Goal: Communication & Community: Answer question/provide support

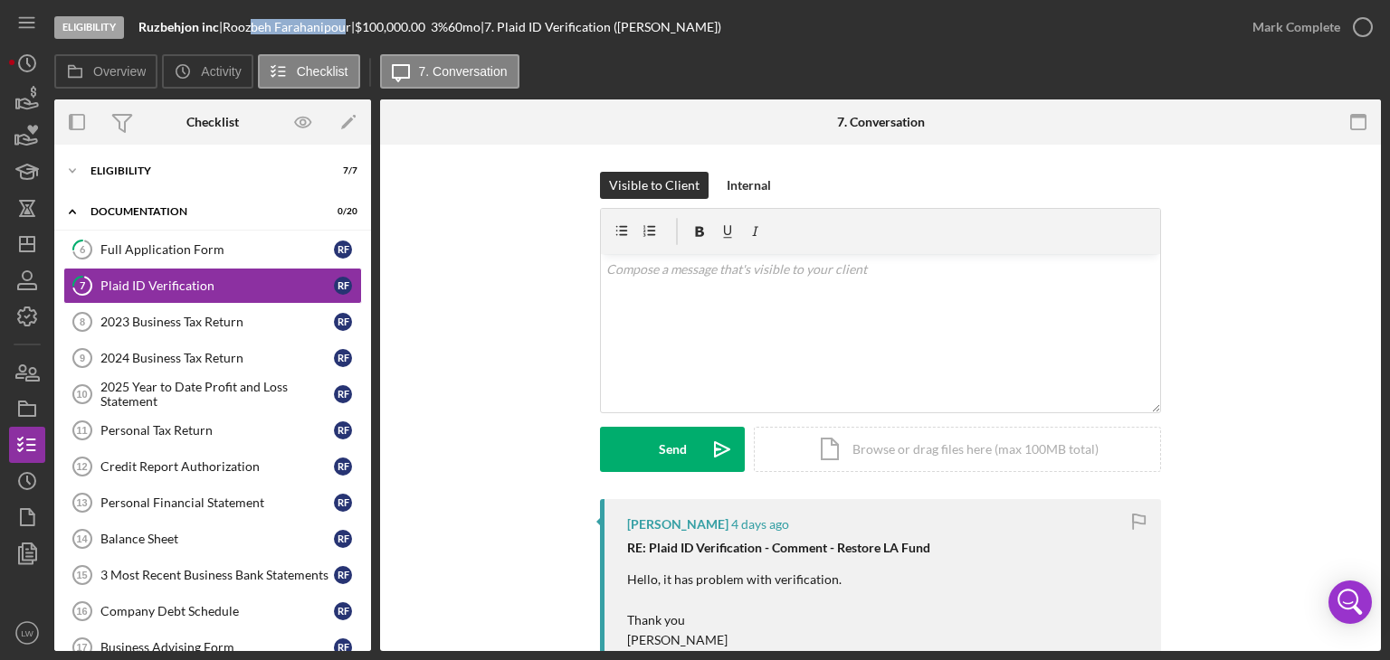
drag, startPoint x: 355, startPoint y: 30, endPoint x: 286, endPoint y: 30, distance: 68.8
click at [259, 25] on div "[PERSON_NAME] |" at bounding box center [289, 27] width 132 height 14
click at [355, 31] on div "[PERSON_NAME] |" at bounding box center [289, 27] width 132 height 14
drag, startPoint x: 361, startPoint y: 28, endPoint x: 233, endPoint y: 24, distance: 128.5
click at [233, 24] on div "[PERSON_NAME] |" at bounding box center [289, 27] width 132 height 14
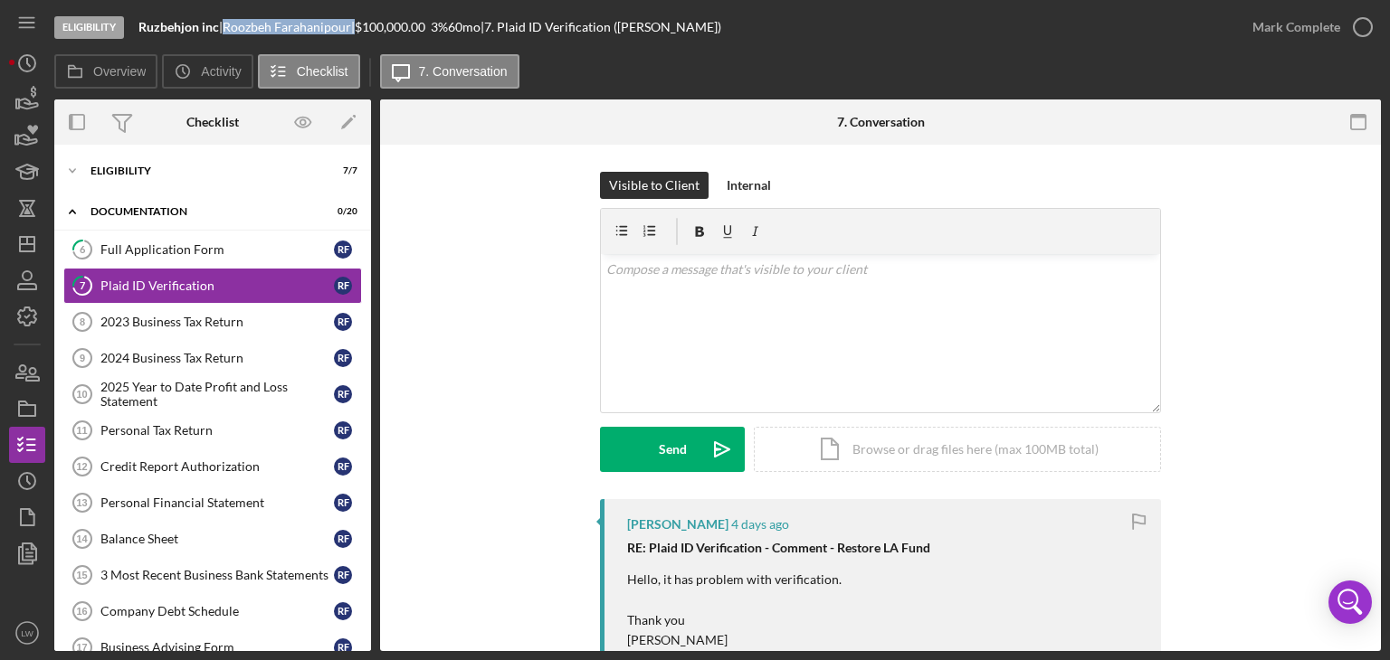
copy div "[PERSON_NAME]"
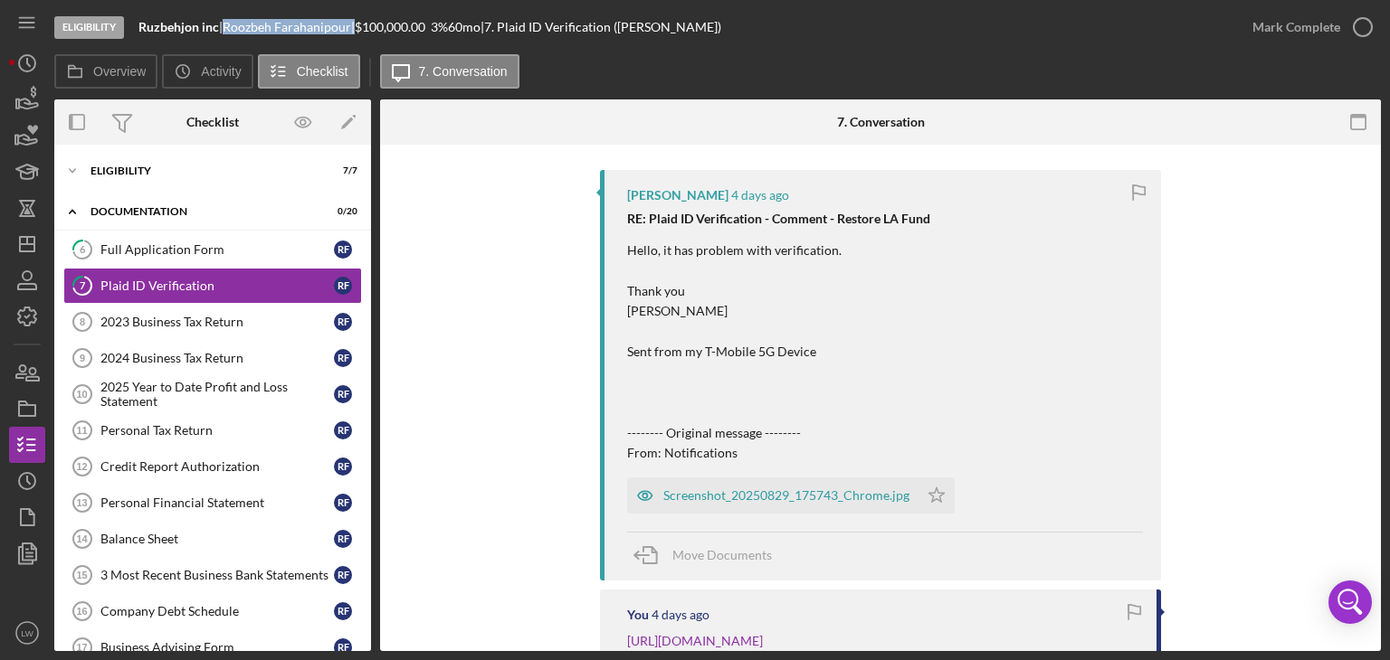
scroll to position [362, 0]
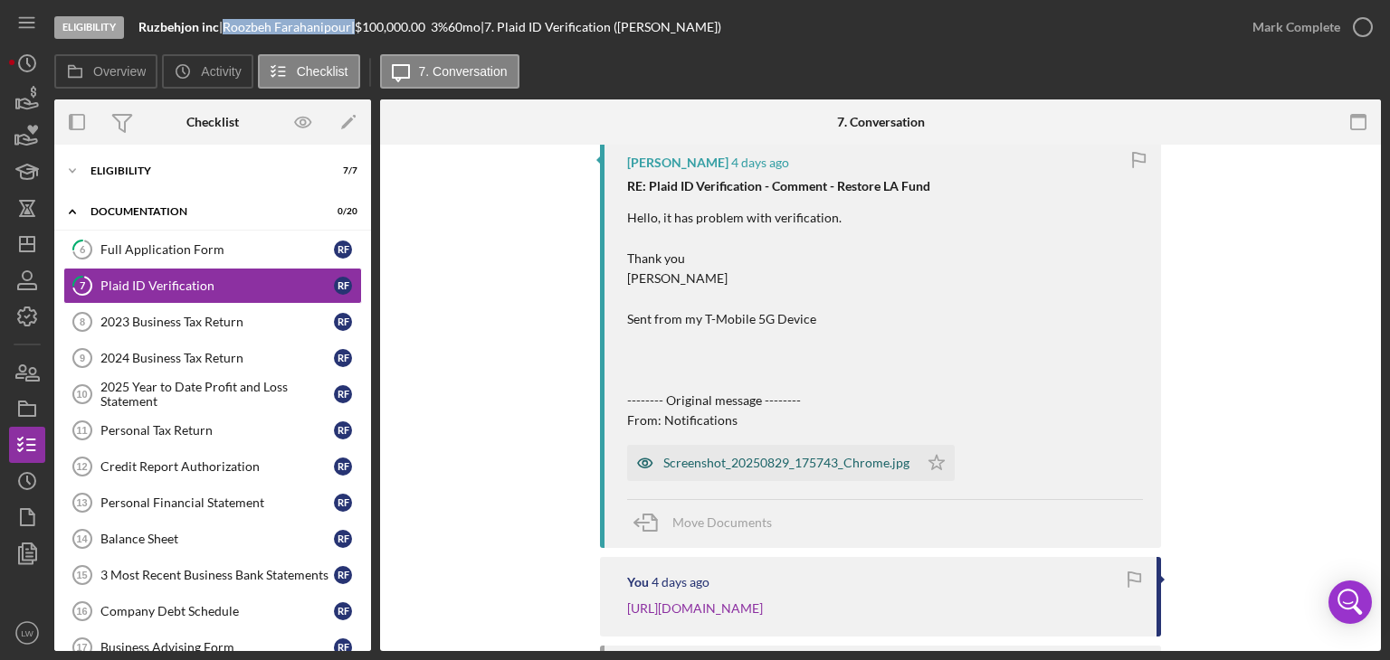
click at [857, 467] on div "Screenshot_20250829_175743_Chrome.jpg" at bounding box center [786, 463] width 246 height 14
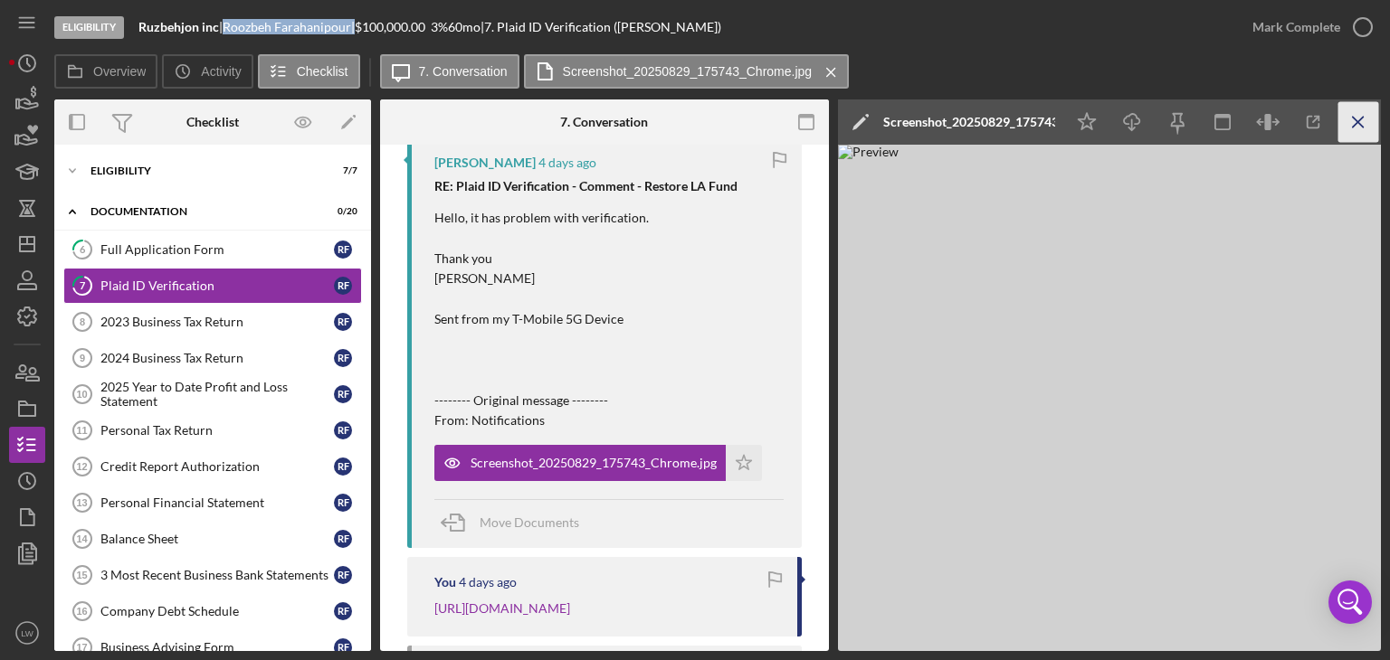
click at [1360, 124] on line "button" at bounding box center [1358, 122] width 10 height 10
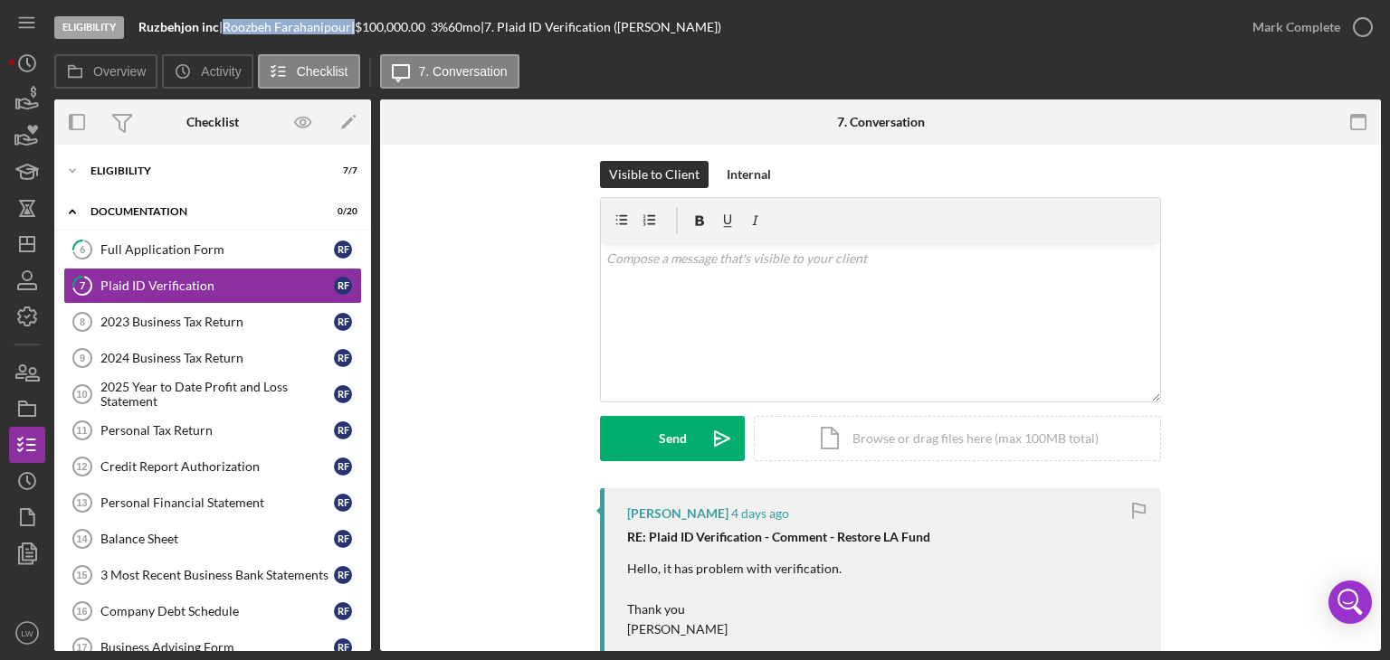
scroll to position [0, 0]
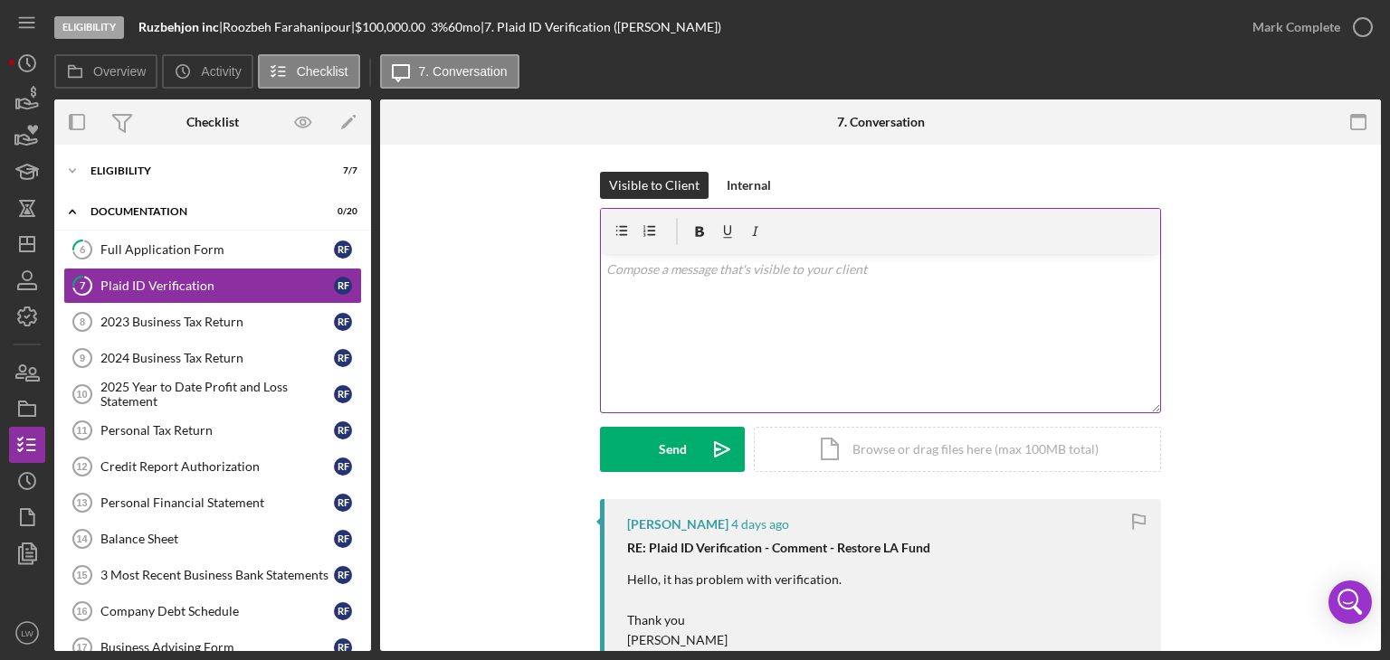
click at [842, 320] on div "v Color teal Color pink Remove color Add row above Add row below Add column bef…" at bounding box center [880, 333] width 559 height 158
click at [601, 317] on div "v Color teal Color pink Remove color Add row above Add row below Add column bef…" at bounding box center [880, 333] width 559 height 158
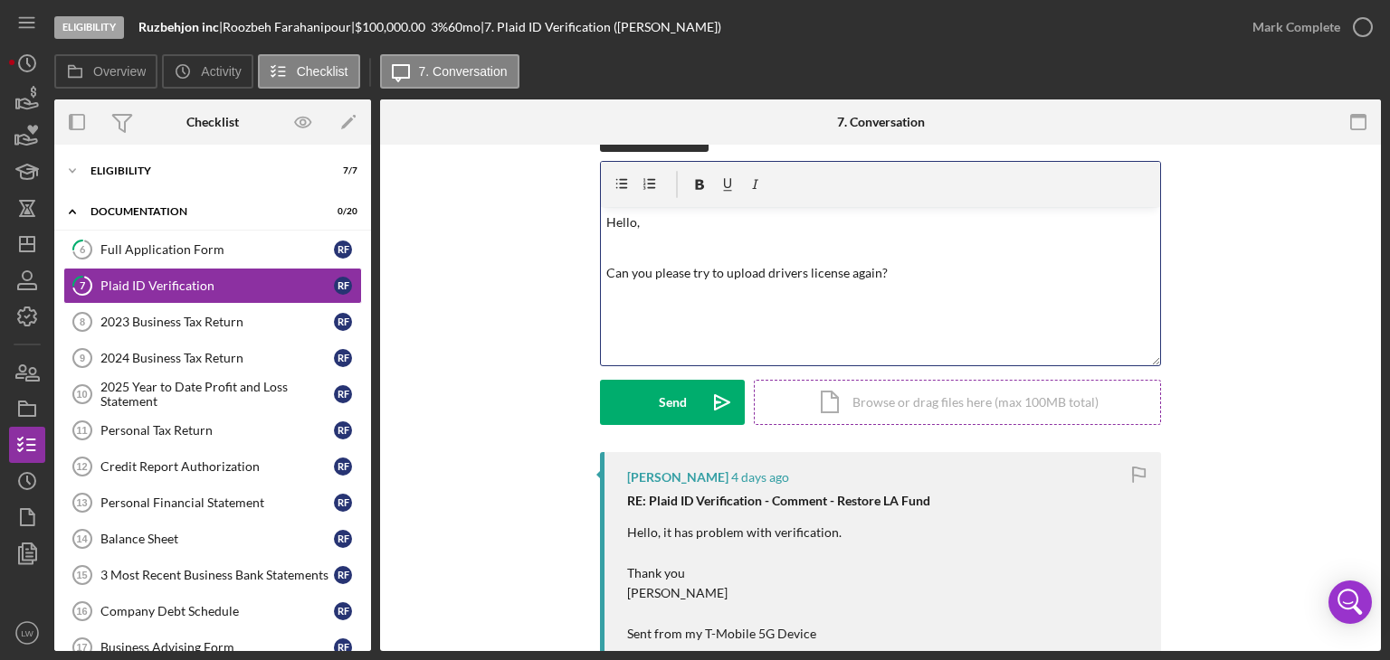
scroll to position [90, 0]
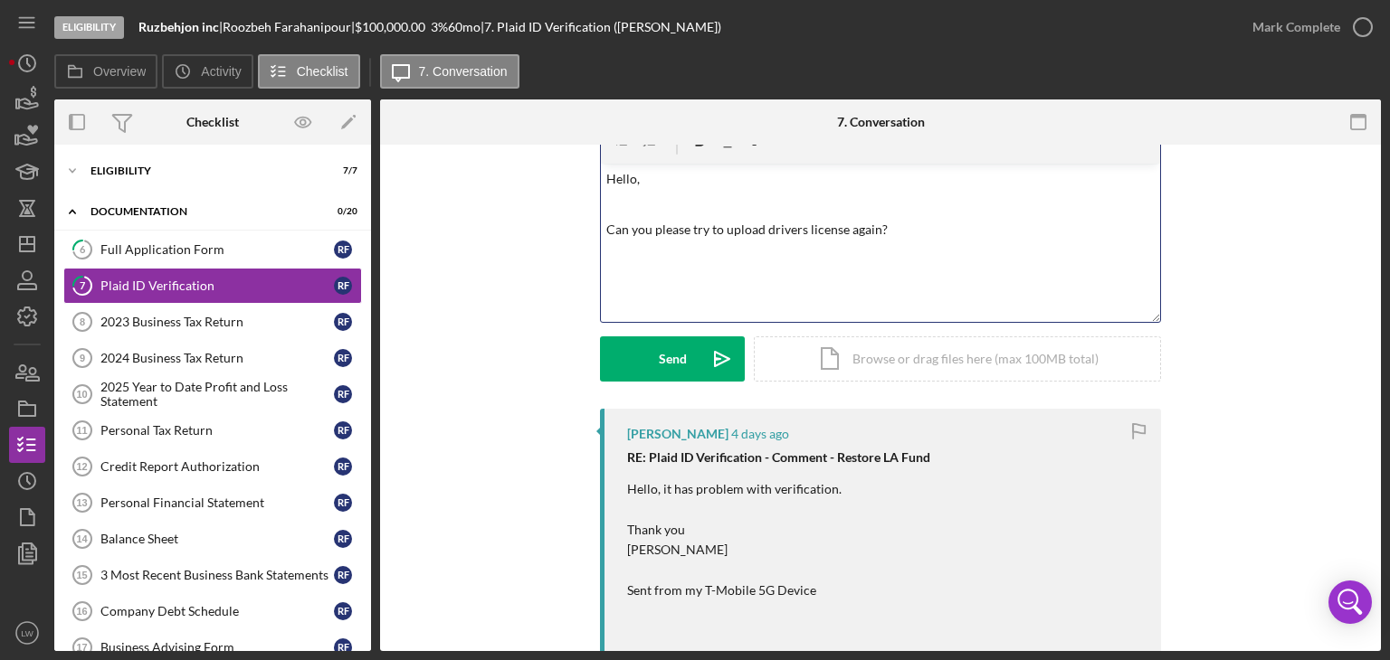
click at [926, 228] on p "Can you please try to upload drivers license again?" at bounding box center [880, 230] width 549 height 20
click at [876, 225] on p "Can you please try to upload drivers license again it says to much glare in pho…" at bounding box center [880, 230] width 549 height 20
click at [1062, 235] on p "Can you please try to upload drivers license again it says to much glare in pho…" at bounding box center [880, 230] width 549 height 20
drag, startPoint x: 1040, startPoint y: 233, endPoint x: 874, endPoint y: 243, distance: 166.8
click at [874, 243] on div "v Color teal Color pink Remove color Add row above Add row below Add column bef…" at bounding box center [880, 243] width 559 height 158
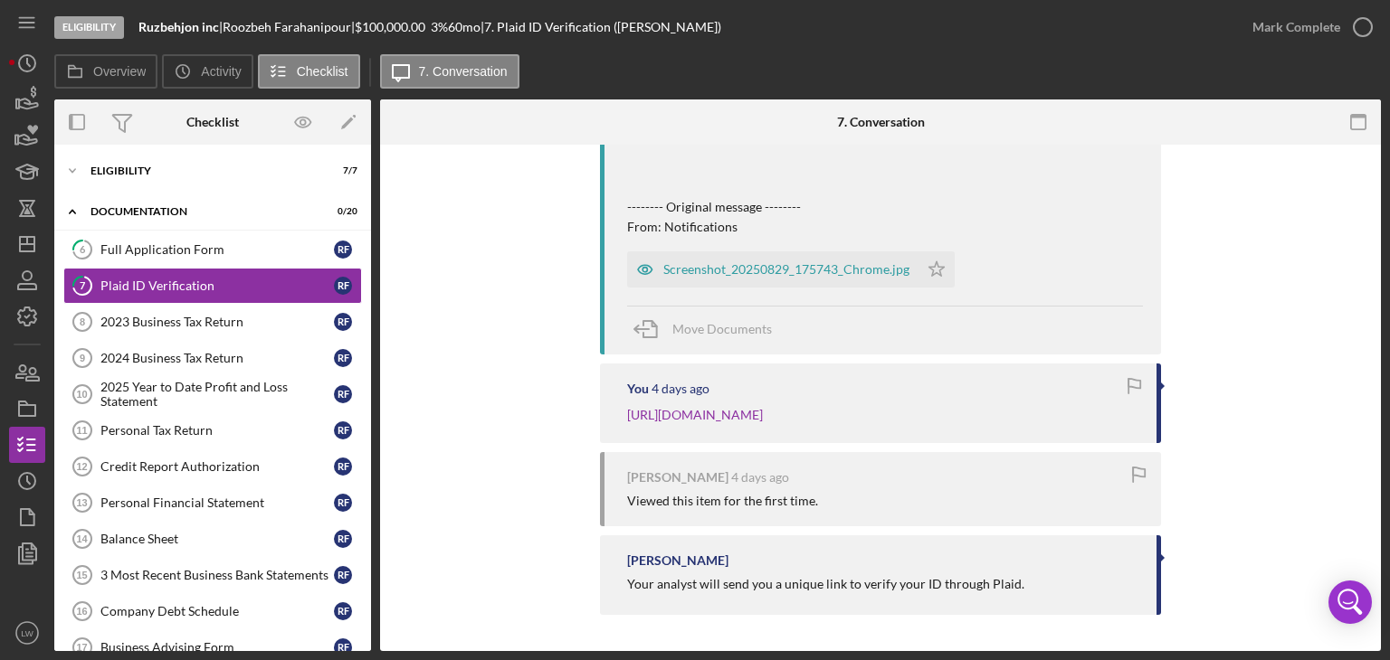
scroll to position [575, 0]
